Goal: Task Accomplishment & Management: Manage account settings

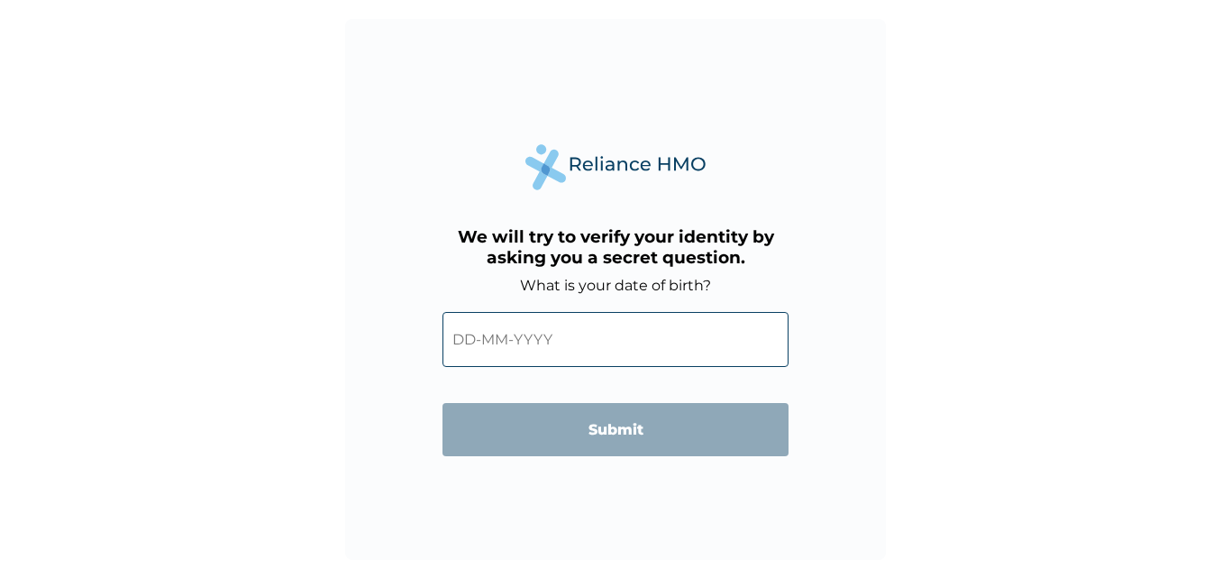
click at [706, 365] on input "text" at bounding box center [615, 339] width 346 height 55
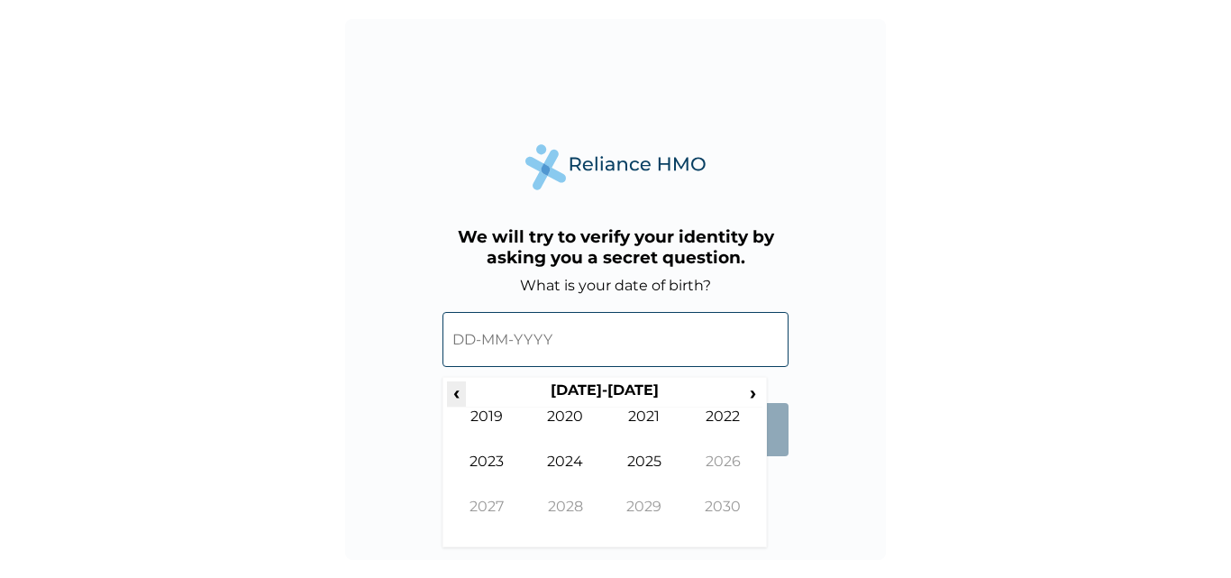
click at [458, 395] on span "‹" at bounding box center [456, 392] width 19 height 23
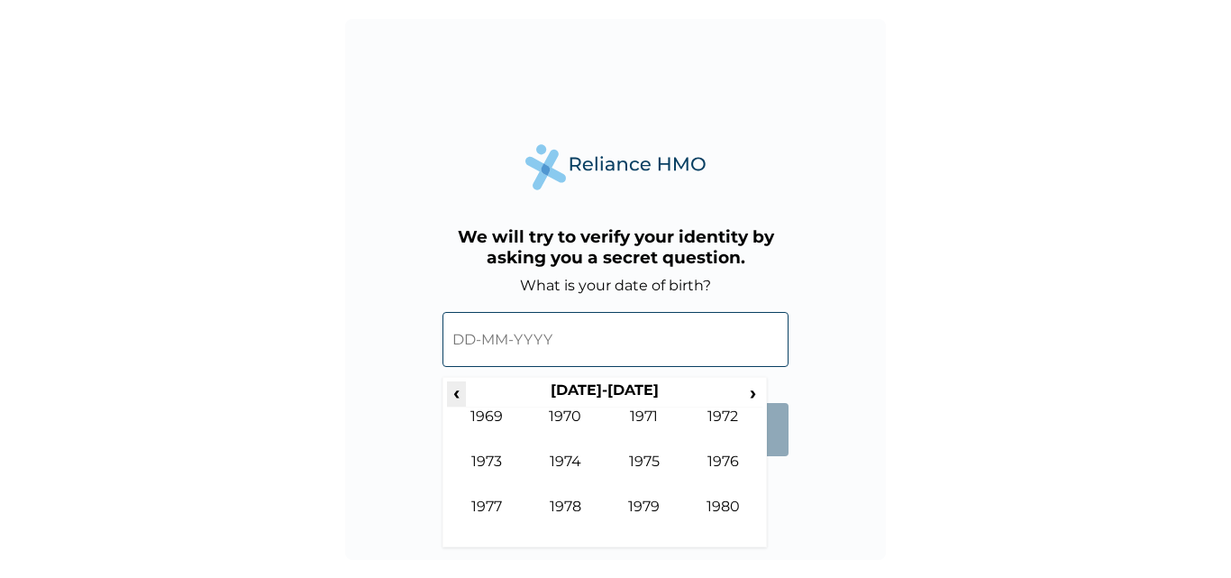
click at [458, 395] on span "‹" at bounding box center [456, 392] width 19 height 23
click at [754, 394] on span "›" at bounding box center [753, 392] width 20 height 23
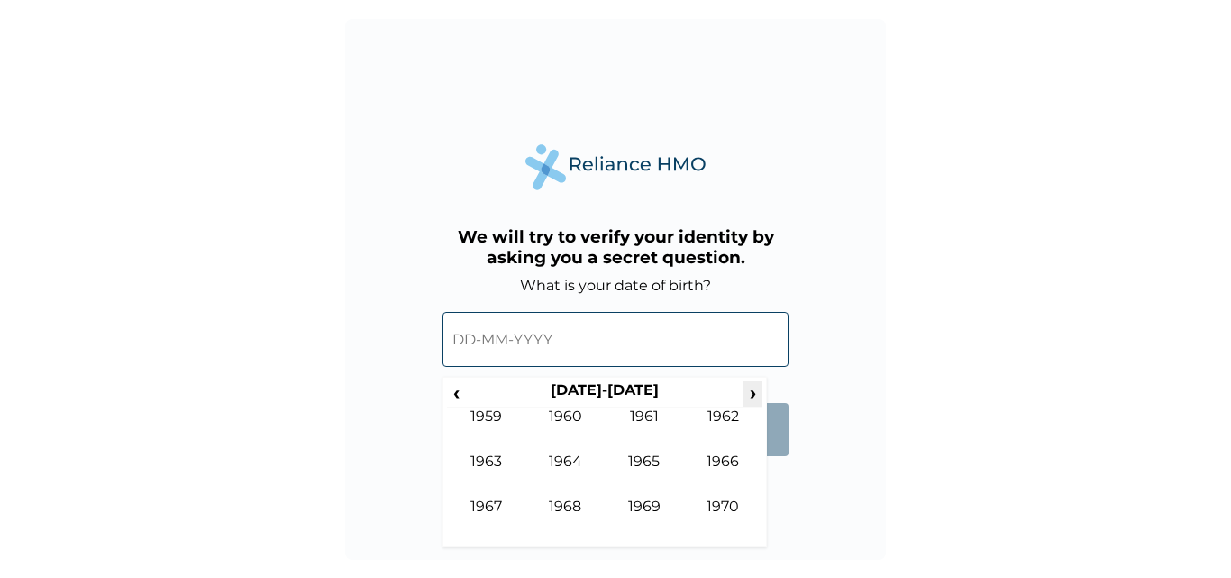
click at [754, 394] on span "›" at bounding box center [753, 392] width 20 height 23
click at [713, 460] on td "1976" at bounding box center [723, 474] width 79 height 45
click at [492, 506] on td "Sep" at bounding box center [486, 519] width 79 height 45
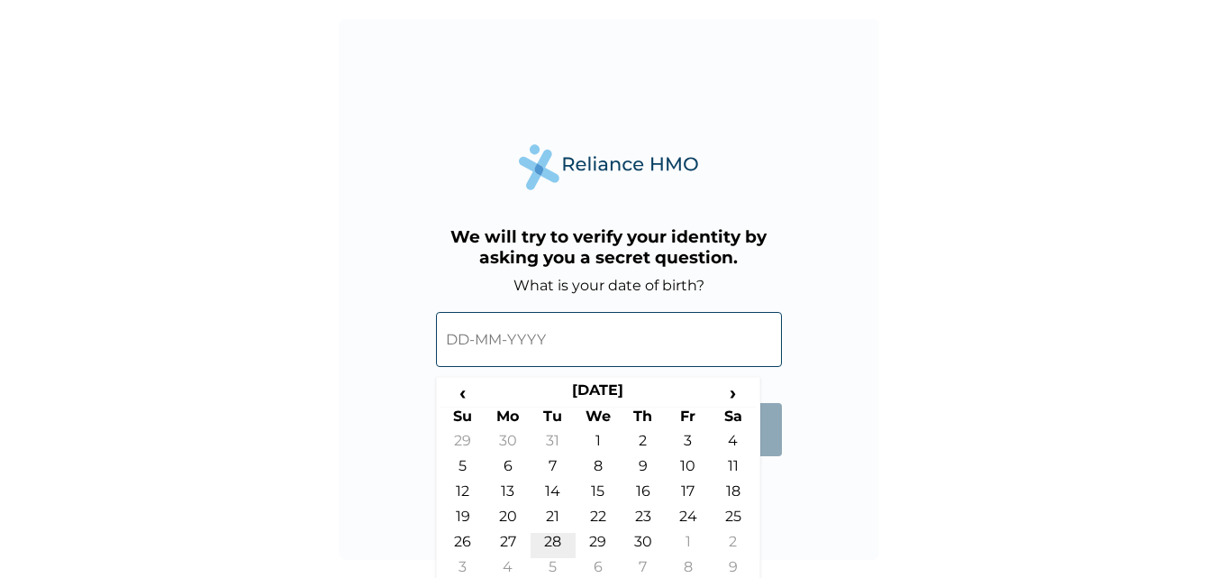
click at [551, 536] on td "28" at bounding box center [553, 545] width 45 height 25
type input "28-09-1976"
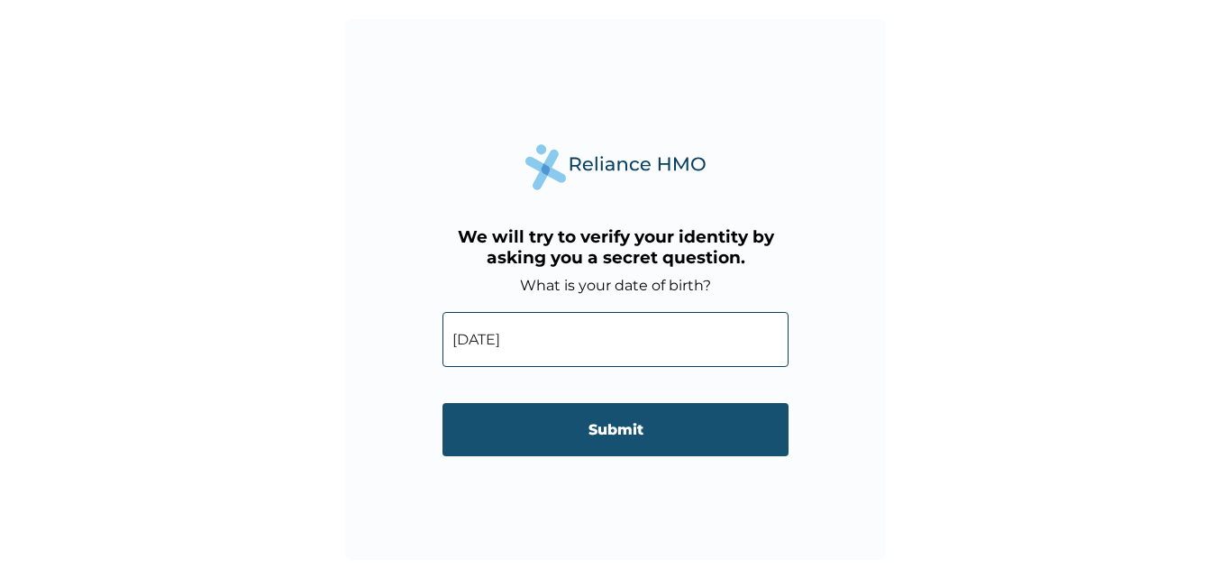
click at [612, 424] on input "Submit" at bounding box center [615, 429] width 346 height 53
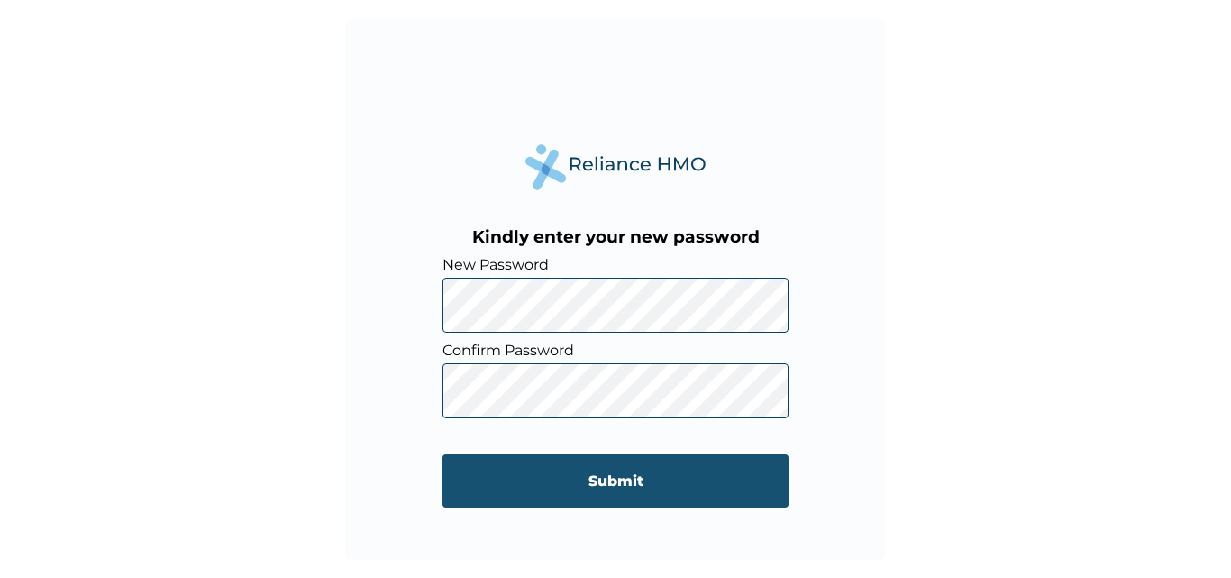
click at [615, 477] on input "Submit" at bounding box center [615, 480] width 346 height 53
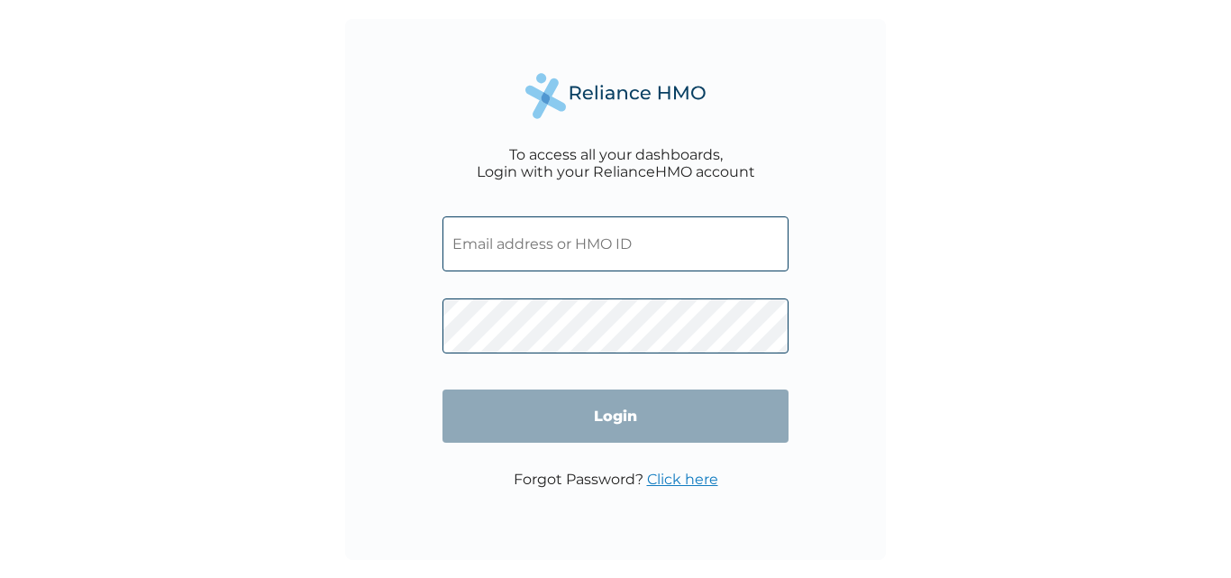
type input "[EMAIL_ADDRESS][DOMAIN_NAME]"
click at [655, 249] on input "[EMAIL_ADDRESS][DOMAIN_NAME]" at bounding box center [615, 243] width 346 height 55
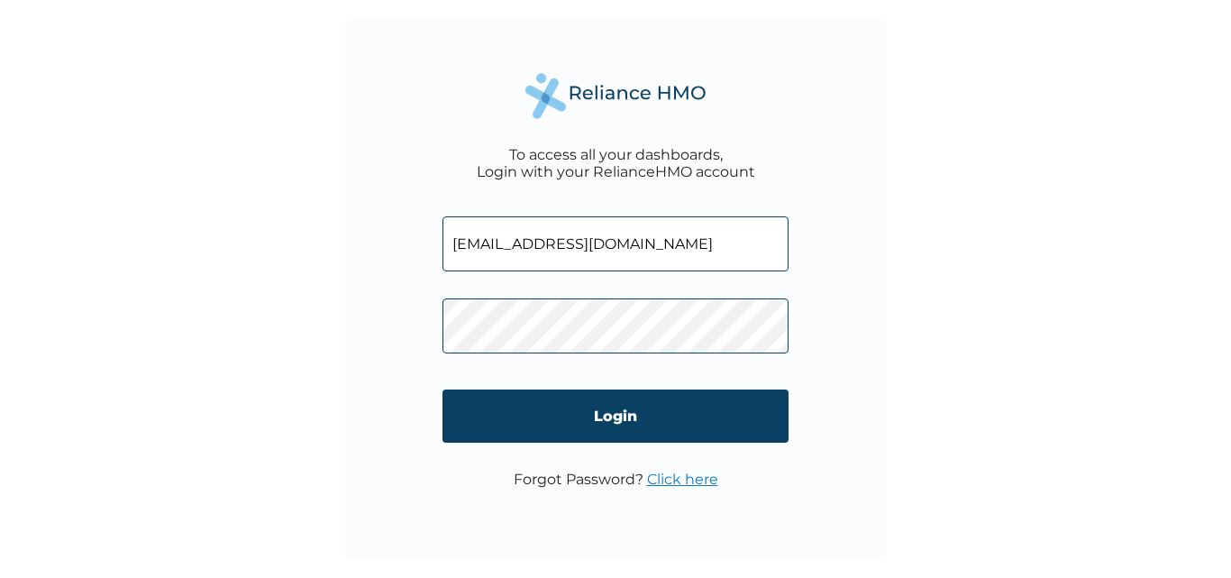
click at [697, 239] on input "[EMAIL_ADDRESS][DOMAIN_NAME]" at bounding box center [615, 243] width 346 height 55
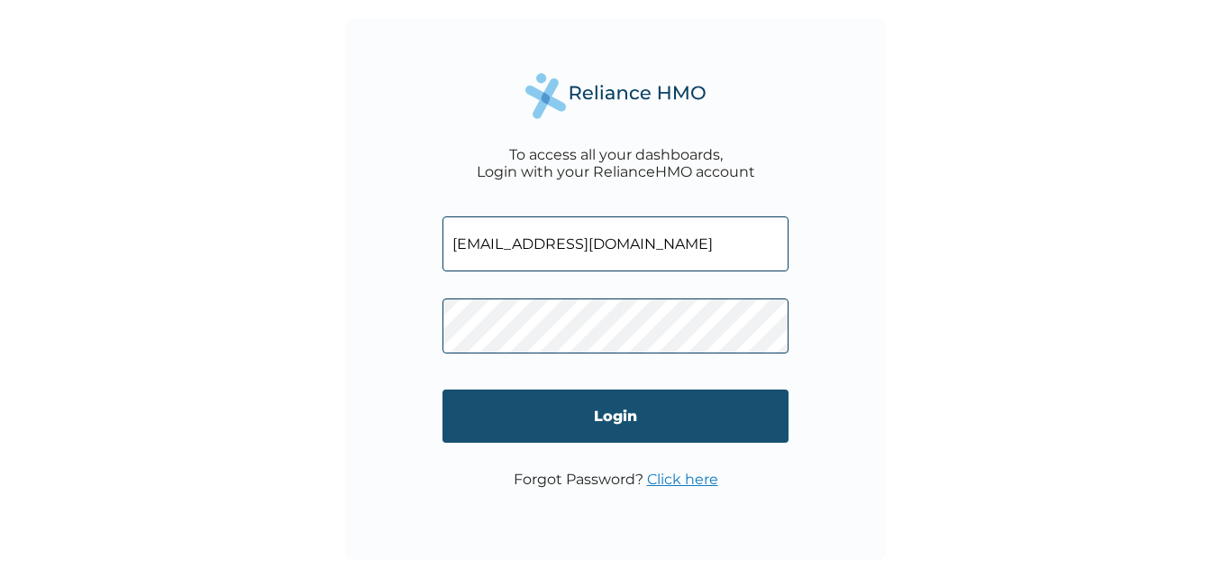
click at [610, 420] on input "Login" at bounding box center [615, 415] width 346 height 53
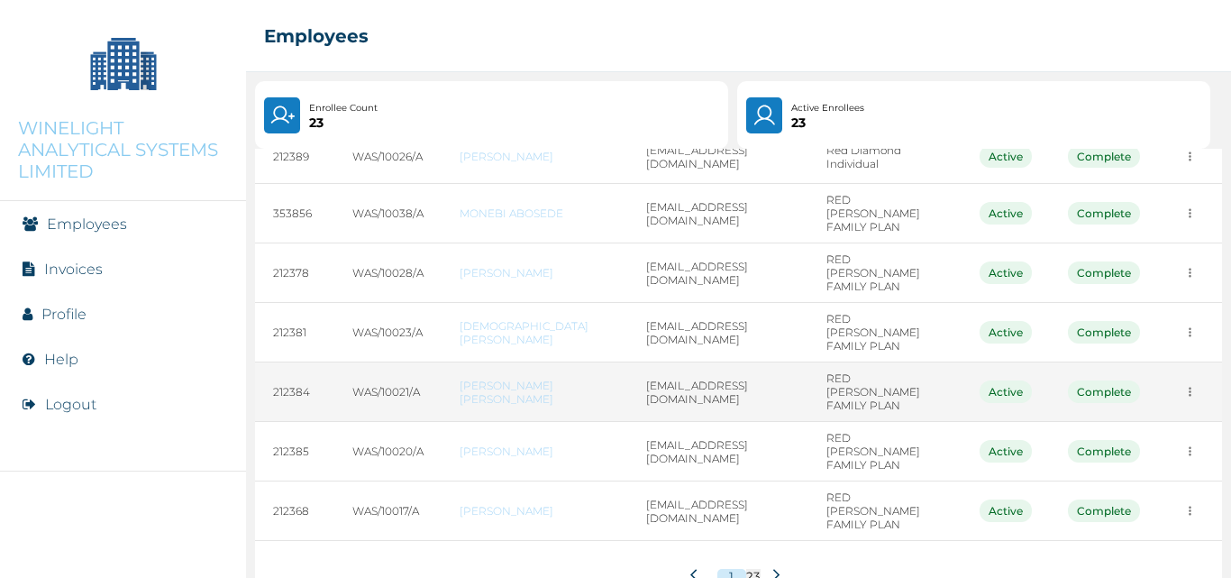
scroll to position [315, 0]
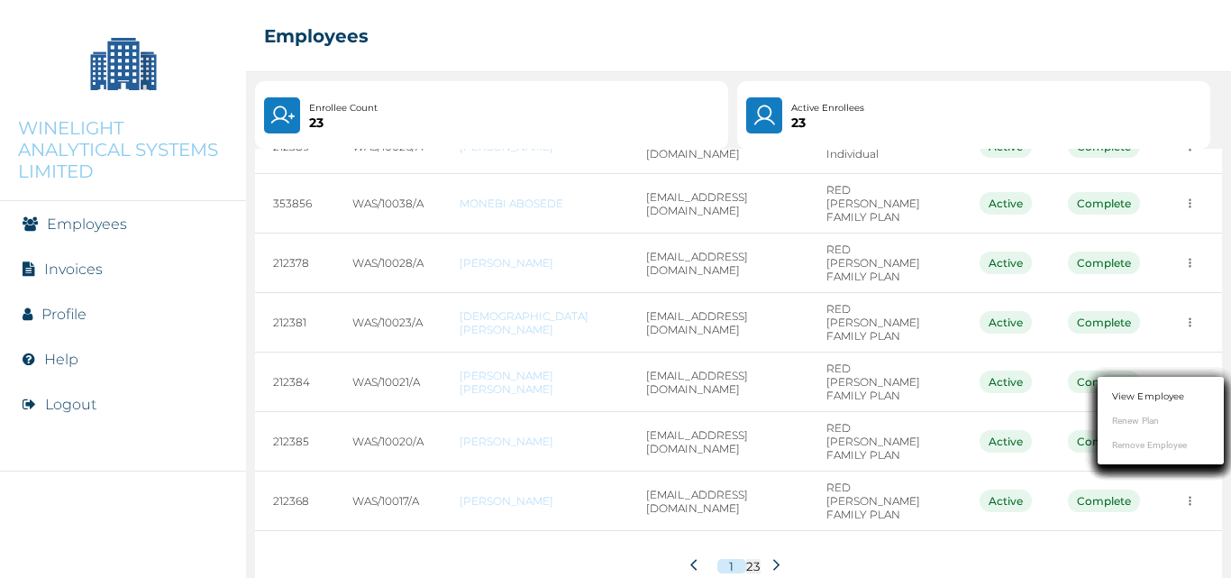
click at [1133, 396] on link "View Employee" at bounding box center [1148, 396] width 72 height 14
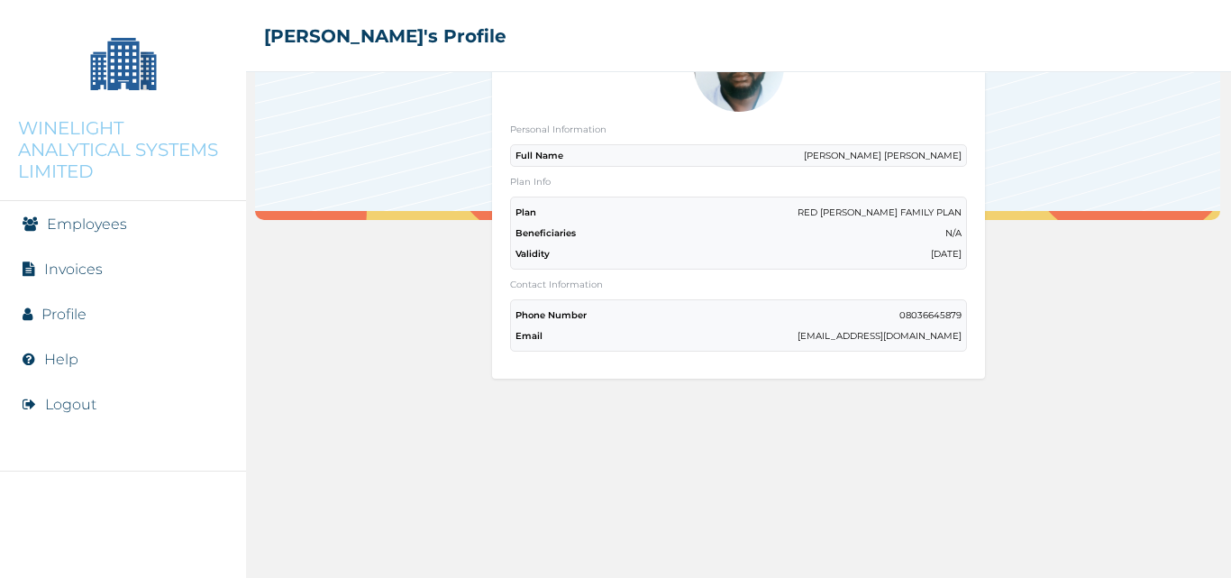
scroll to position [180, 0]
click at [659, 479] on div "Back Personal Information Full Name [PERSON_NAME] [PERSON_NAME] Plan Info Plan …" at bounding box center [738, 325] width 985 height 506
click at [135, 87] on img at bounding box center [123, 63] width 90 height 90
